Goal: Find specific page/section: Find specific page/section

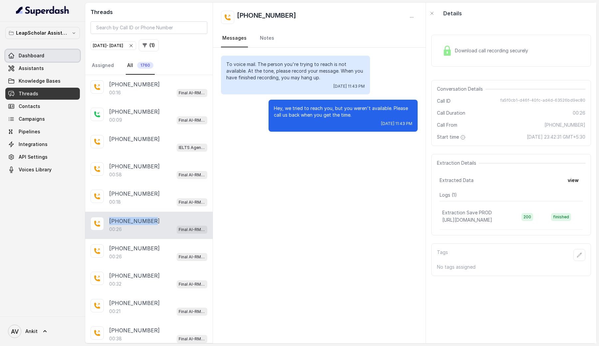
click at [45, 60] on link "Dashboard" at bounding box center [42, 56] width 75 height 12
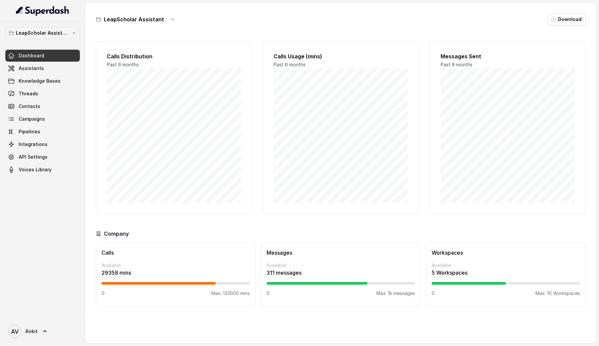
click at [150, 20] on h3 "LeapScholar Assistant" at bounding box center [134, 19] width 60 height 8
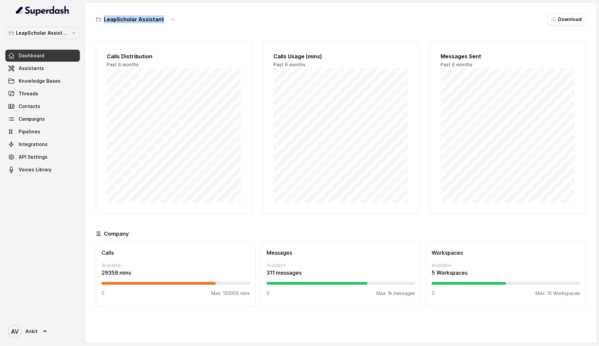
copy div "LeapScholar Assistant"
